Goal: Find contact information: Find contact information

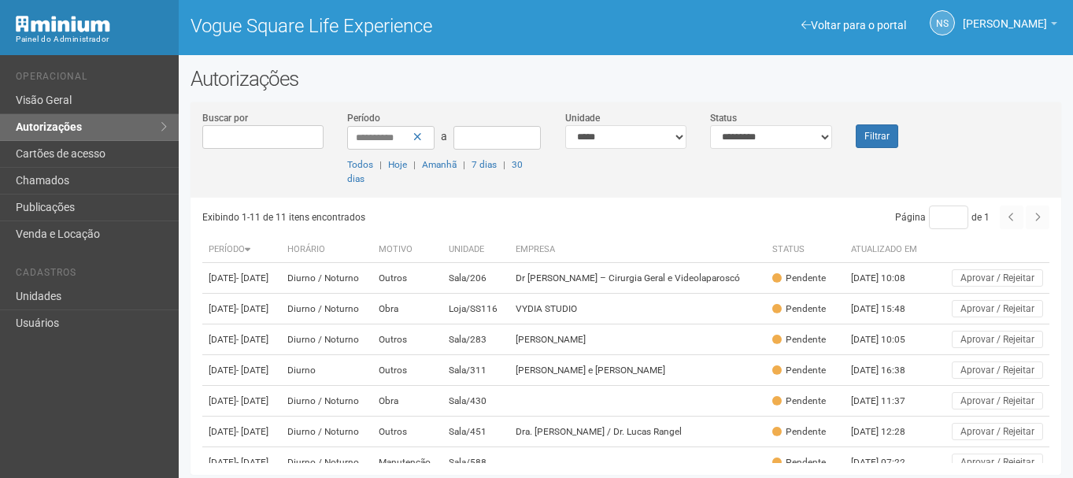
click at [40, 294] on link "Unidades" at bounding box center [89, 297] width 179 height 27
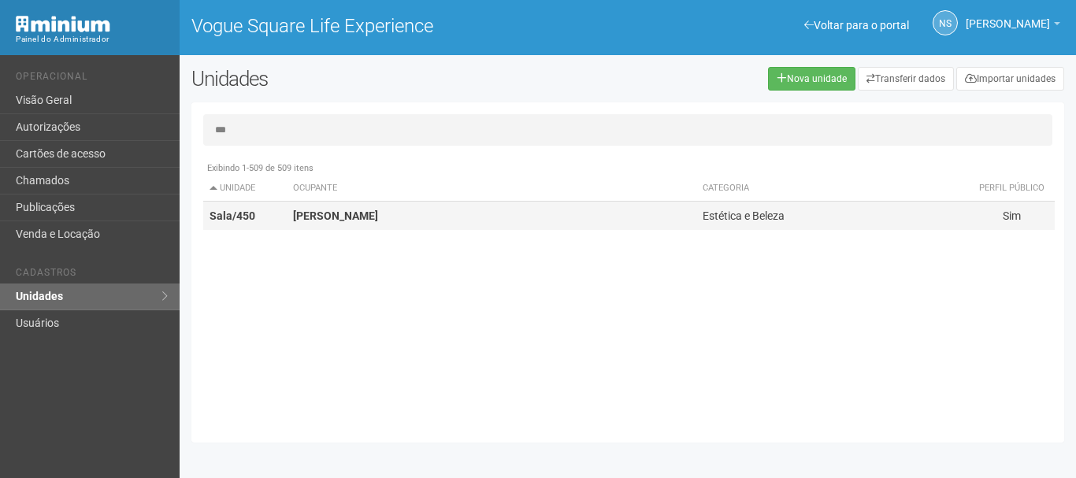
type input "***"
click at [369, 203] on td "[PERSON_NAME]" at bounding box center [491, 216] width 409 height 29
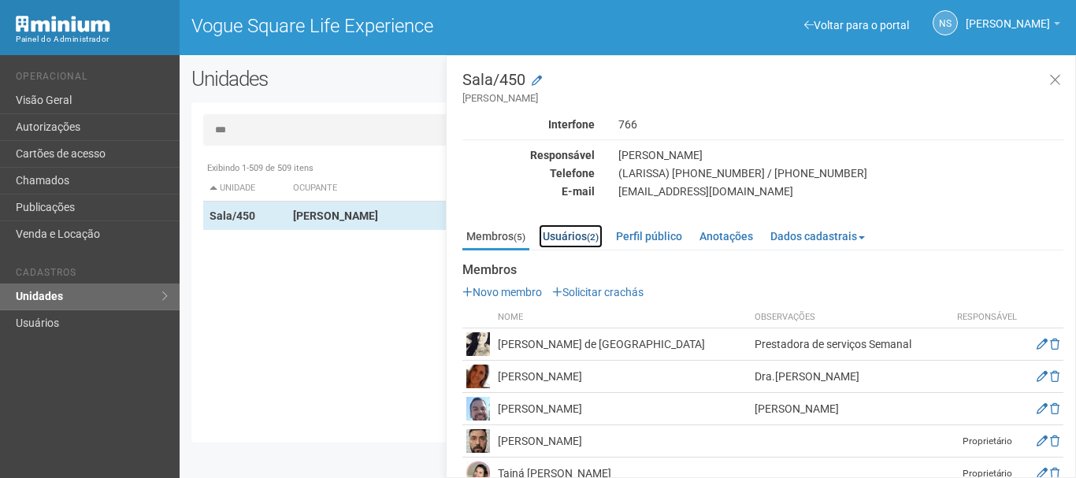
click at [578, 233] on link "Usuários (2)" at bounding box center [571, 236] width 64 height 24
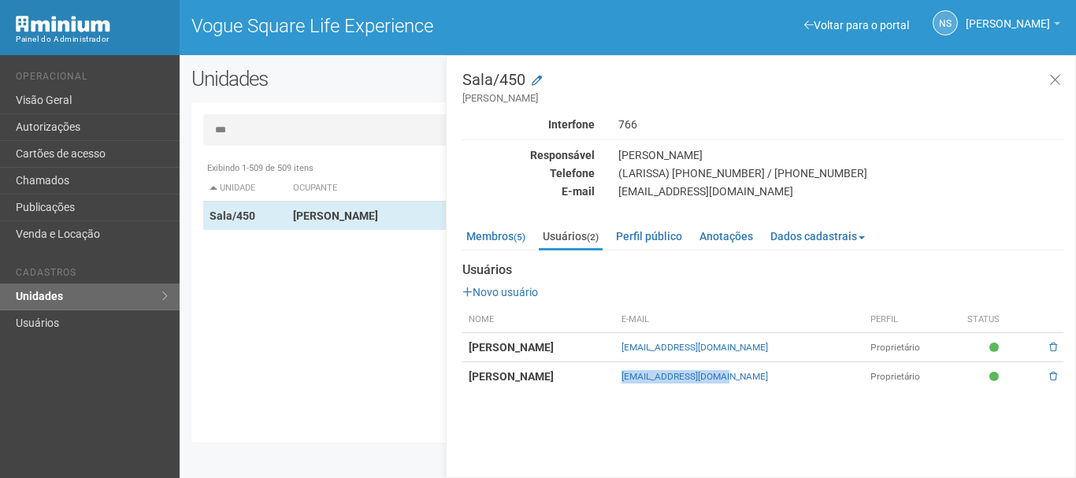
drag, startPoint x: 849, startPoint y: 380, endPoint x: 738, endPoint y: 385, distance: 111.1
click at [738, 385] on tr "[PERSON_NAME] [EMAIL_ADDRESS][DOMAIN_NAME] Proprietário" at bounding box center [762, 376] width 601 height 29
copy tr "[EMAIL_ADDRESS][DOMAIN_NAME]"
drag, startPoint x: 862, startPoint y: 342, endPoint x: 743, endPoint y: 351, distance: 119.3
click at [743, 351] on td "[EMAIL_ADDRESS][DOMAIN_NAME]" at bounding box center [739, 347] width 249 height 29
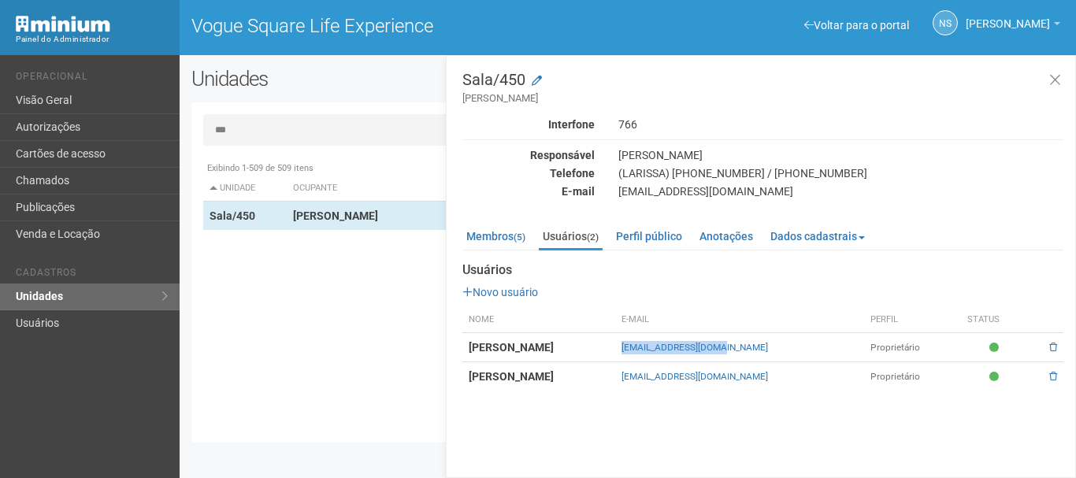
copy link "[EMAIL_ADDRESS][DOMAIN_NAME]"
